Goal: Task Accomplishment & Management: Use online tool/utility

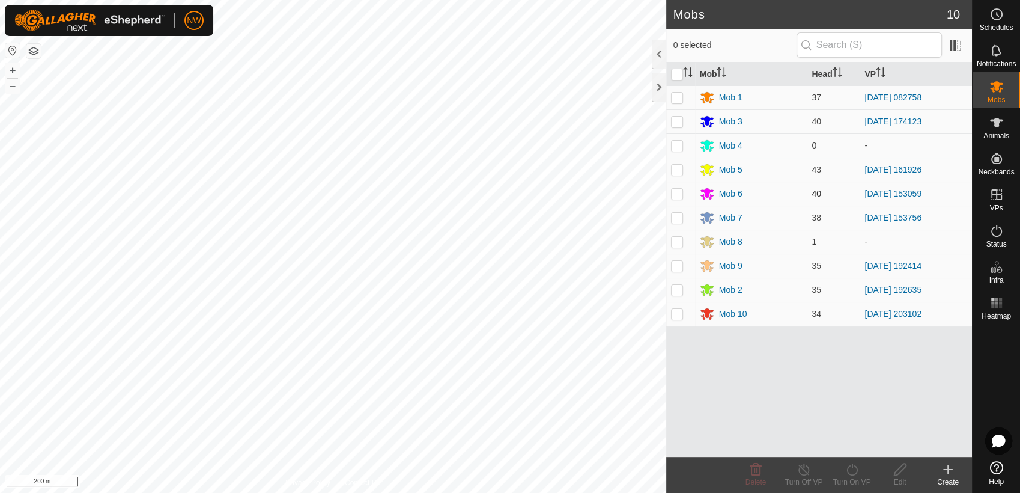
click at [677, 192] on p-checkbox at bounding box center [677, 194] width 12 height 10
checkbox input "true"
click at [853, 473] on icon at bounding box center [852, 469] width 15 height 14
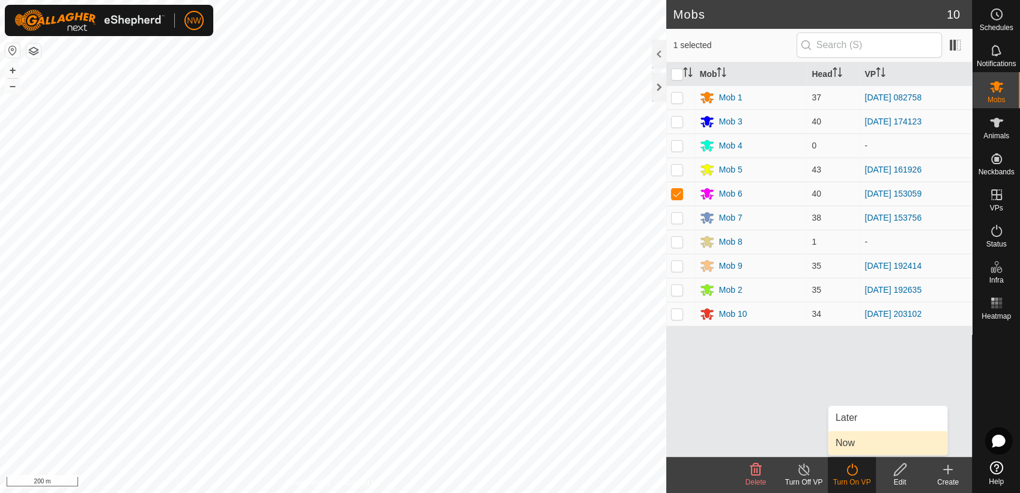
click at [855, 439] on link "Now" at bounding box center [888, 443] width 119 height 24
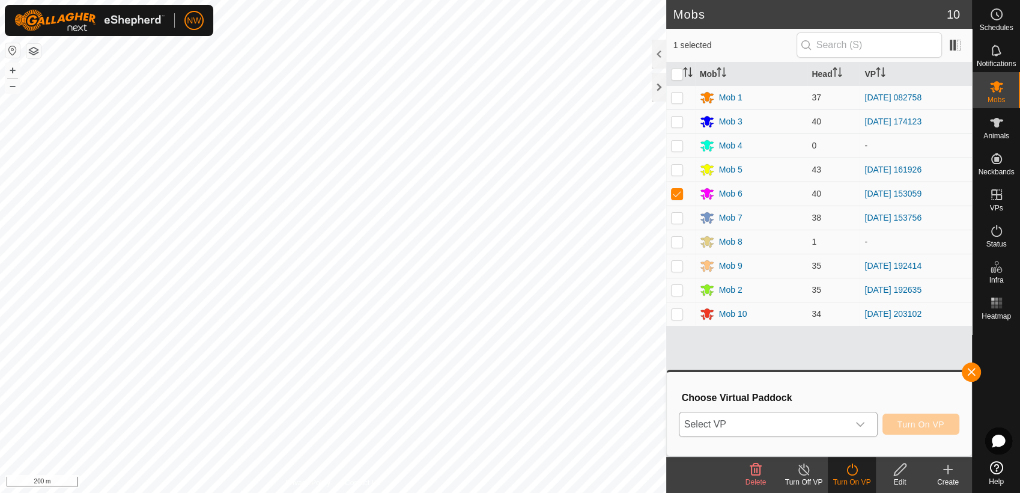
click at [862, 421] on icon "dropdown trigger" at bounding box center [861, 424] width 10 height 10
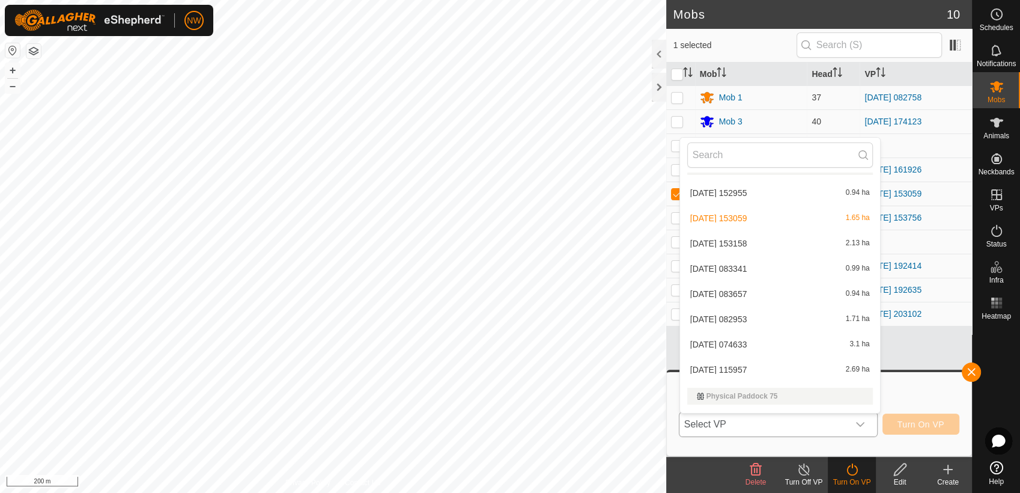
scroll to position [12372, 0]
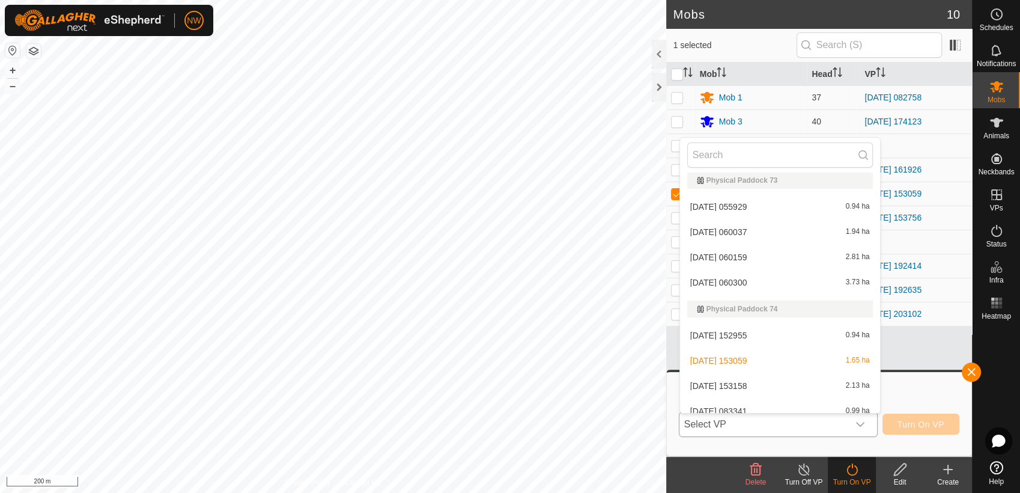
click at [752, 382] on li "[DATE] 153158 2.13 ha" at bounding box center [780, 386] width 200 height 24
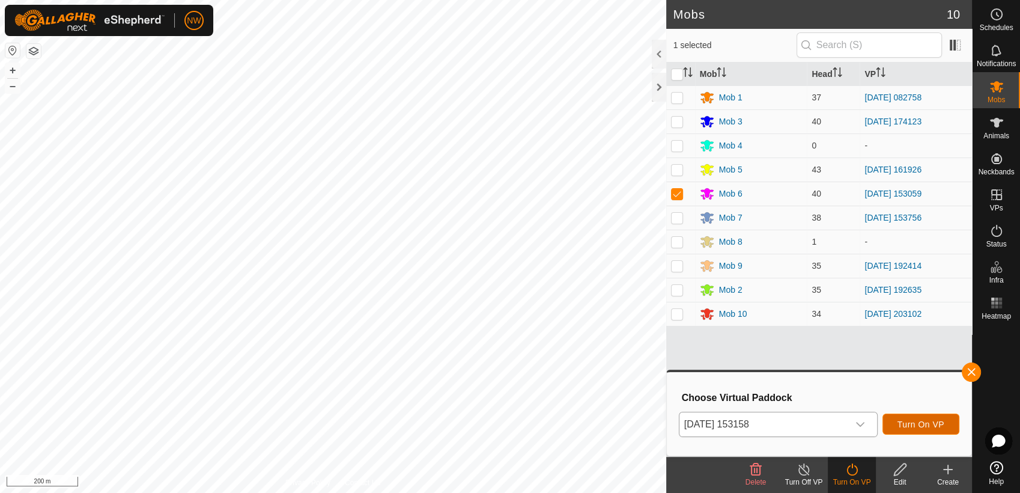
click at [919, 421] on span "Turn On VP" at bounding box center [921, 424] width 47 height 10
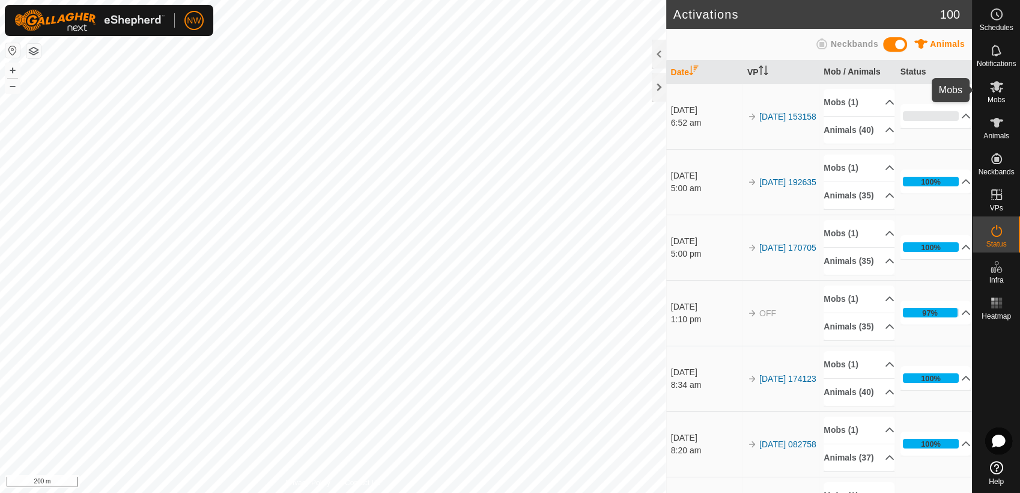
click at [1004, 85] on es-mob-svg-icon at bounding box center [997, 86] width 22 height 19
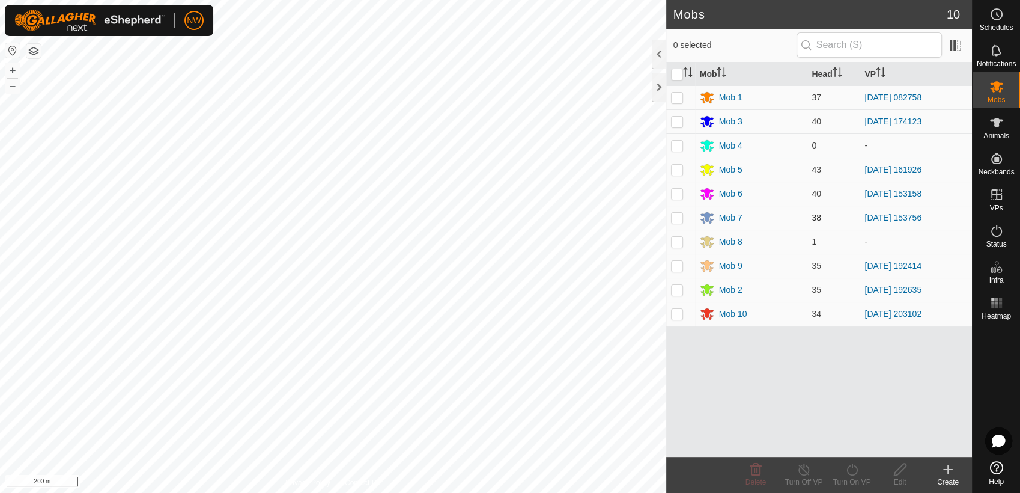
click at [676, 218] on p-checkbox at bounding box center [677, 218] width 12 height 10
checkbox input "true"
click at [850, 469] on icon at bounding box center [852, 469] width 15 height 14
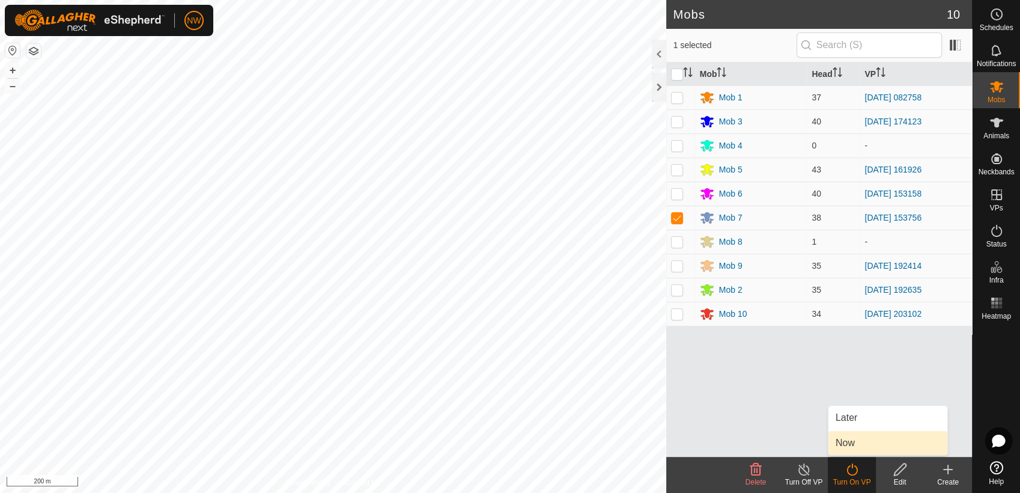
click at [853, 439] on link "Now" at bounding box center [888, 443] width 119 height 24
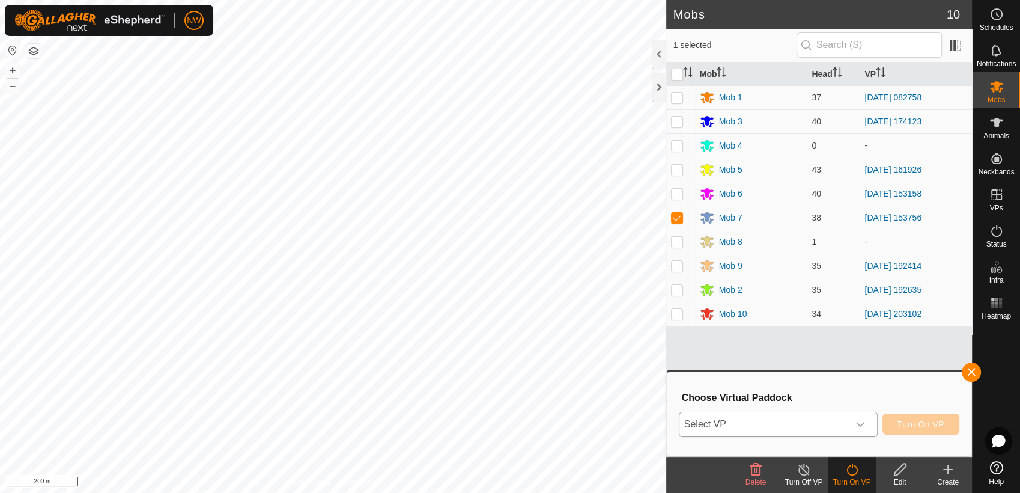
click at [865, 422] on icon "dropdown trigger" at bounding box center [860, 424] width 8 height 5
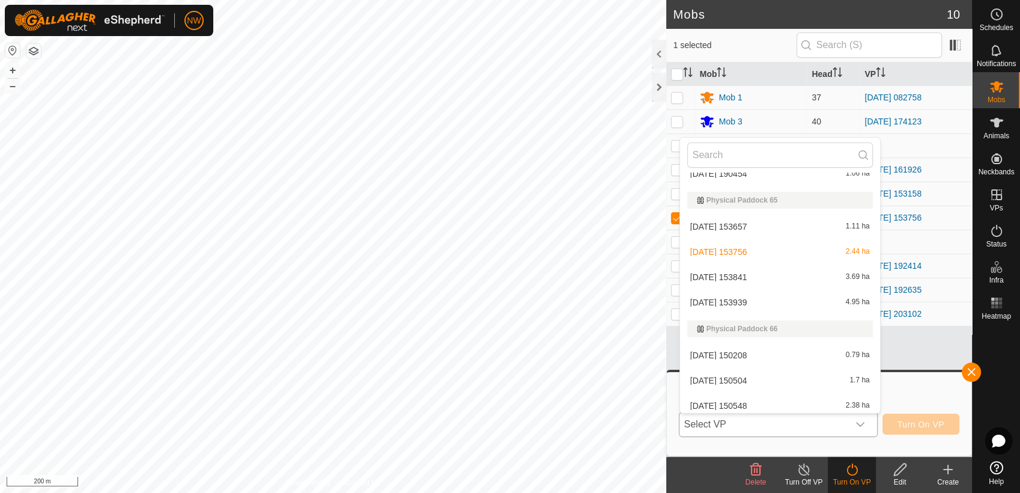
scroll to position [10528, 0]
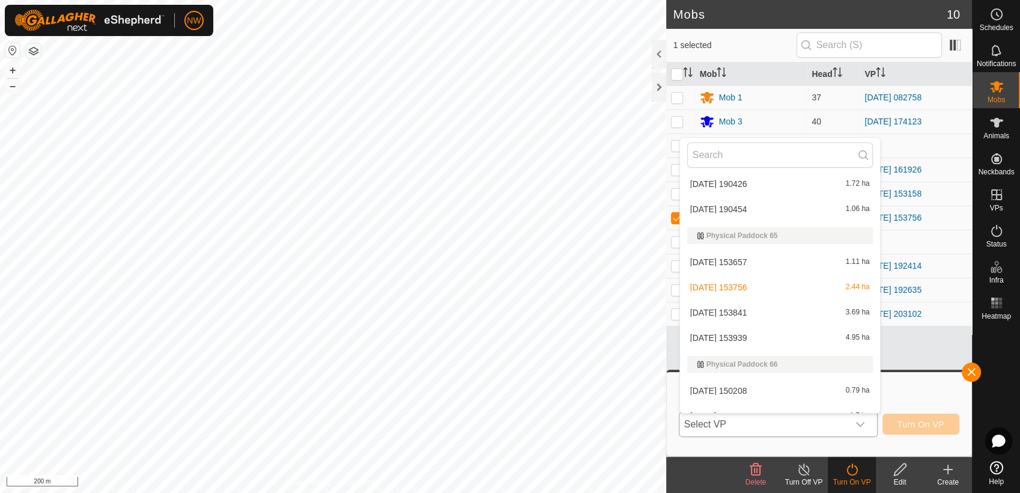
click at [745, 308] on li "[DATE] 153841 3.69 ha" at bounding box center [780, 312] width 200 height 24
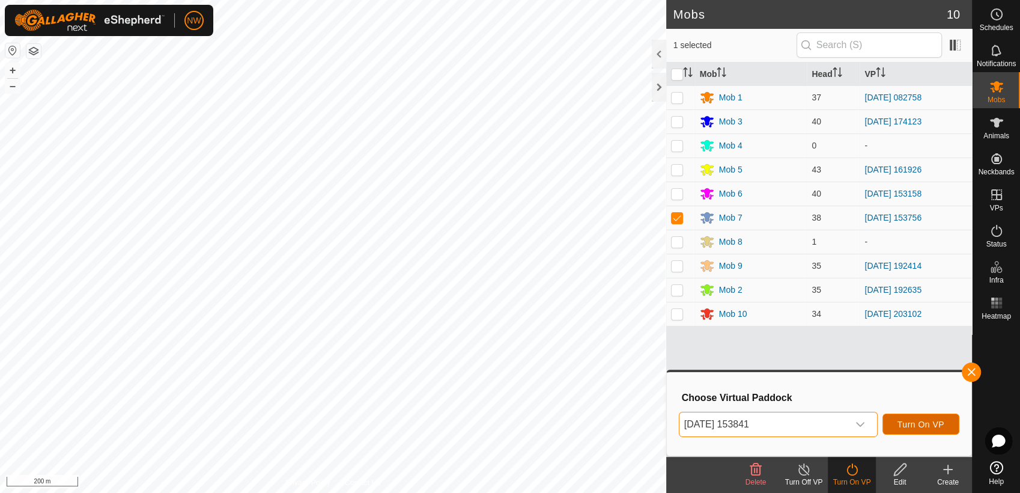
click at [929, 421] on span "Turn On VP" at bounding box center [921, 424] width 47 height 10
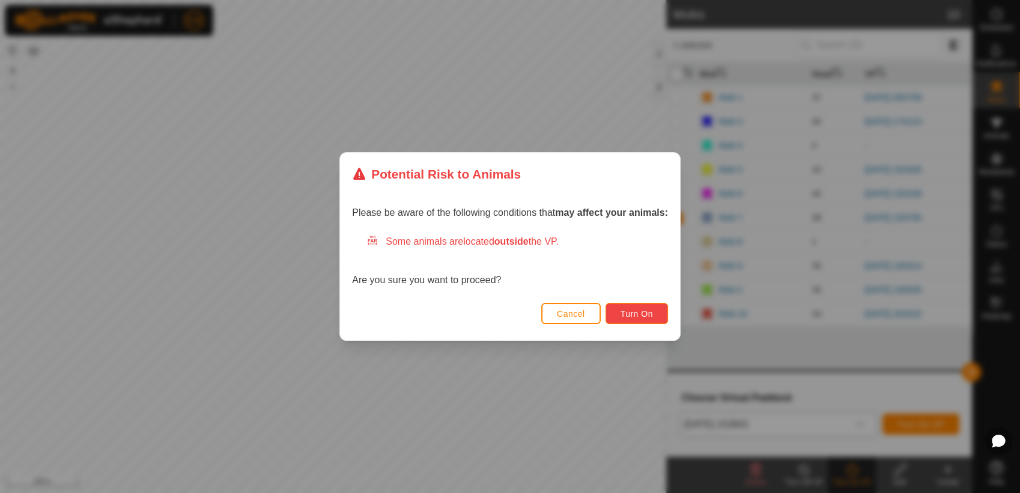
click at [635, 309] on span "Turn On" at bounding box center [637, 314] width 32 height 10
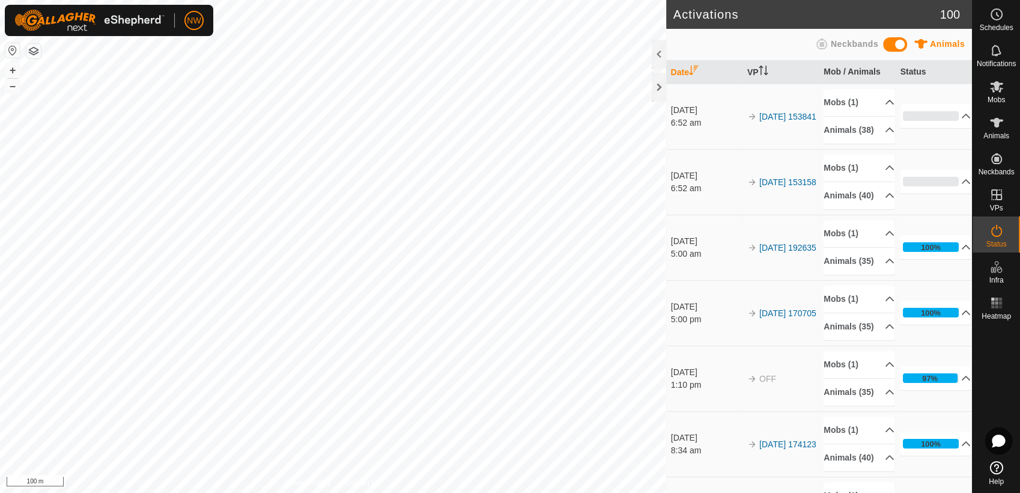
click at [683, 313] on div "Activations 100 Animals Neckbands Date VP Mob / Animals Status [DATE] 6:52 am 2…" at bounding box center [486, 246] width 972 height 493
click at [996, 19] on icon at bounding box center [997, 14] width 14 height 14
